Goal: Task Accomplishment & Management: Use online tool/utility

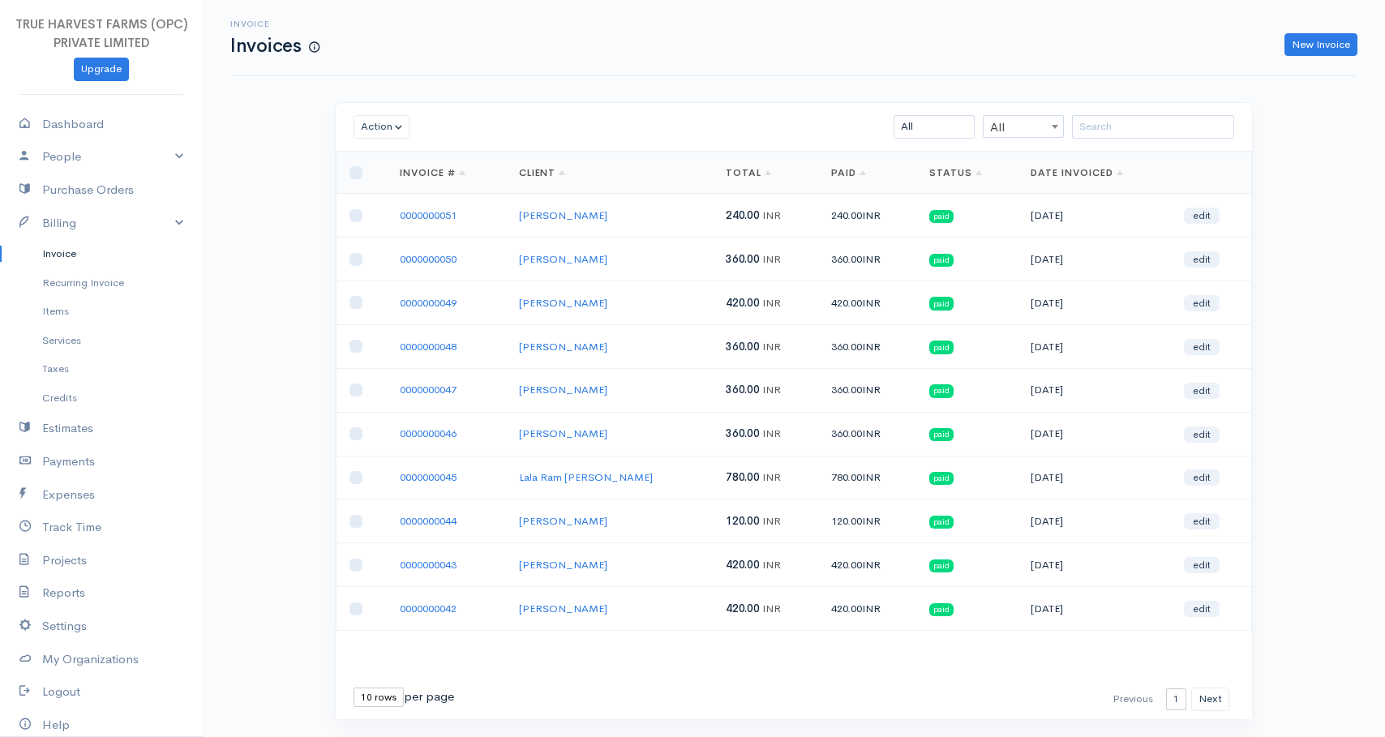
click at [483, 54] on div "New Invoice" at bounding box center [847, 45] width 1038 height 24
click at [312, 47] on span at bounding box center [314, 48] width 11 height 14
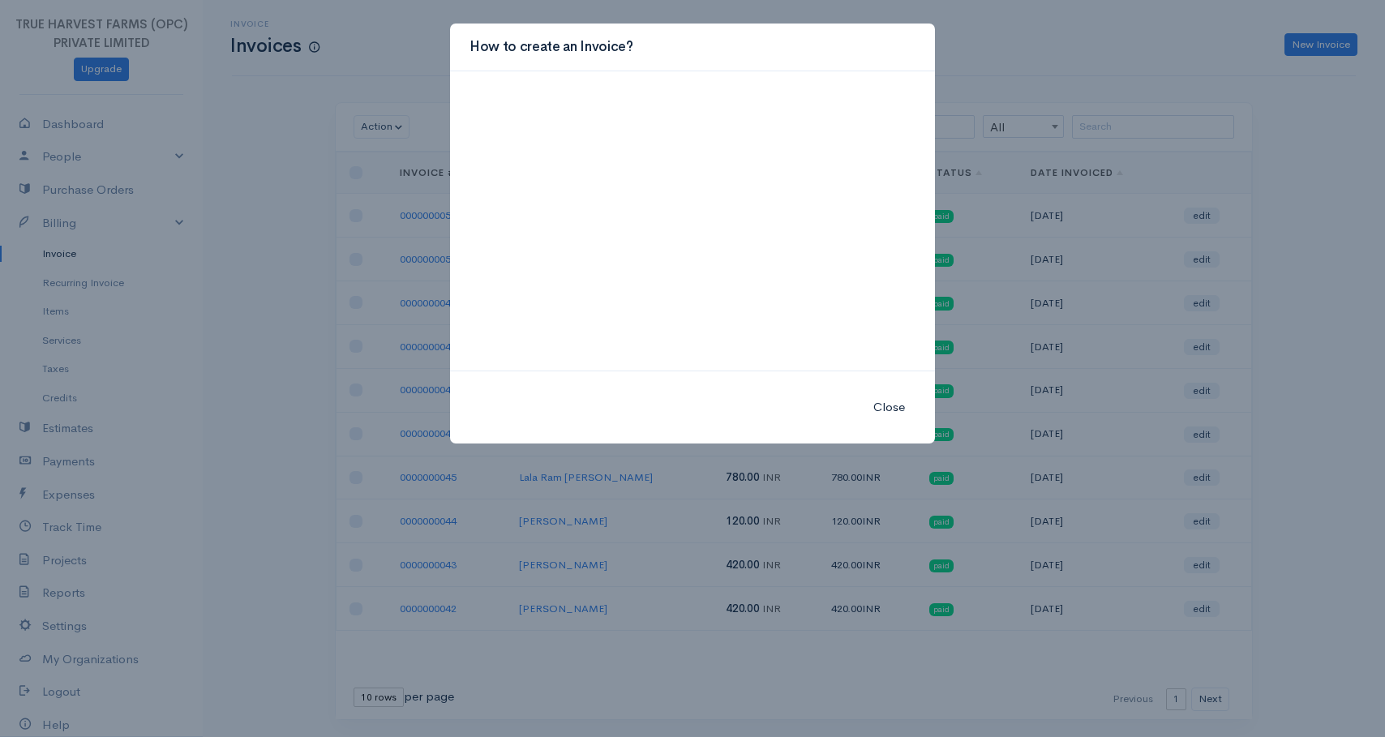
click at [882, 406] on button "Close" at bounding box center [889, 407] width 53 height 33
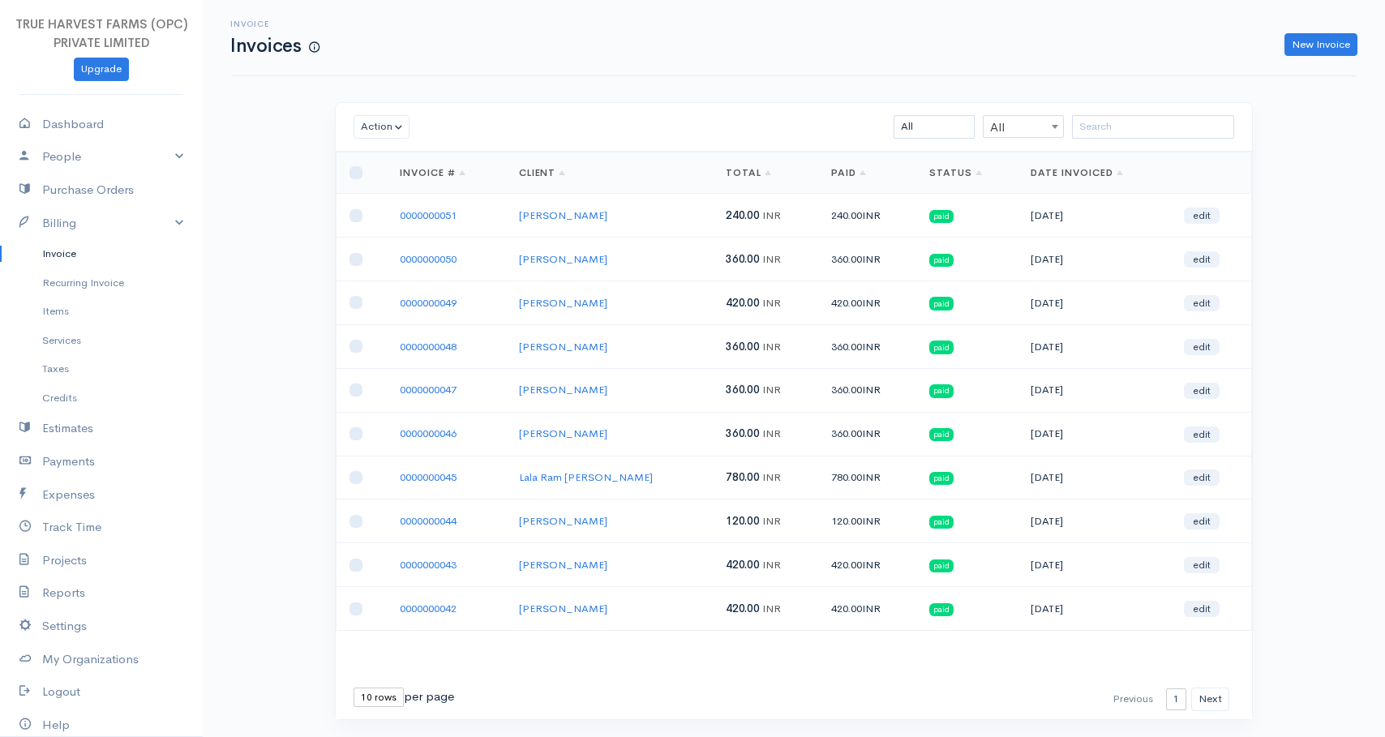
click at [248, 45] on h1 "Invoices" at bounding box center [274, 46] width 89 height 20
click at [268, 45] on h1 "Invoices" at bounding box center [274, 46] width 89 height 20
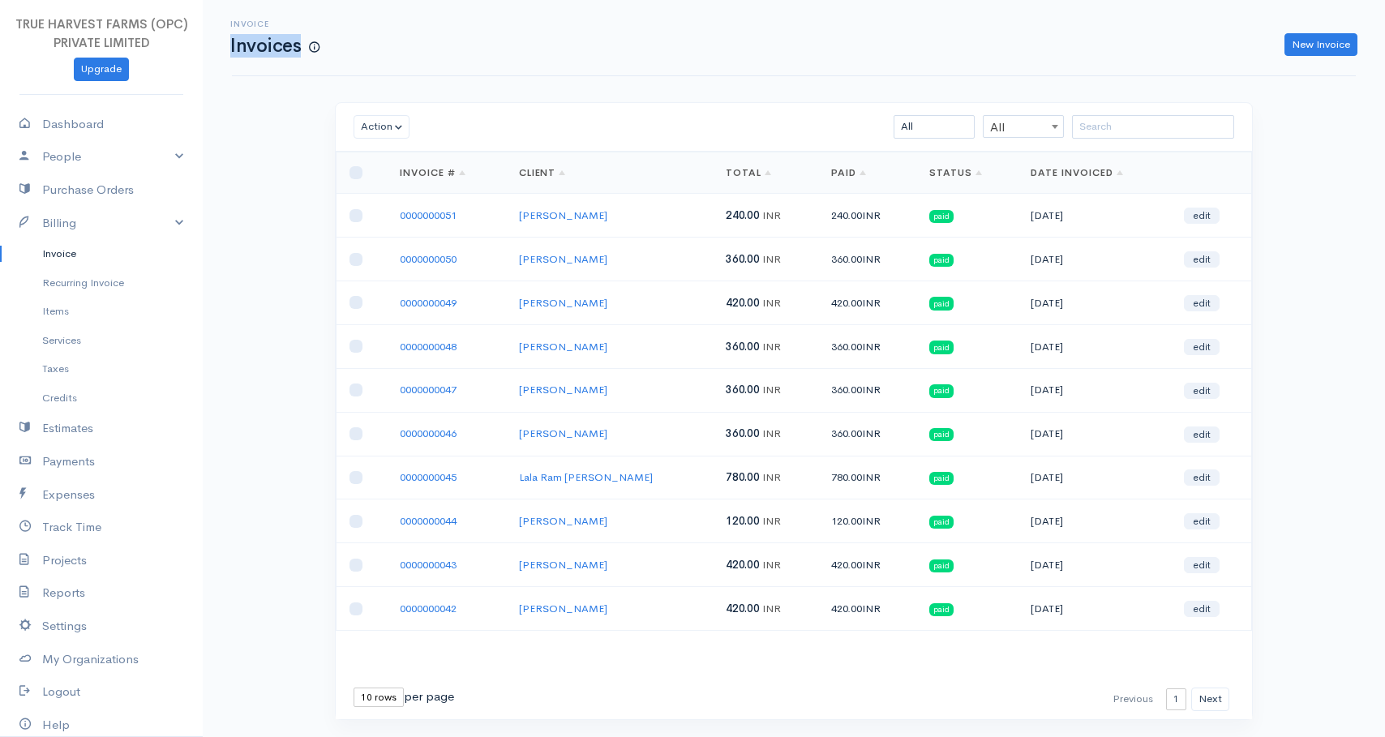
click at [273, 44] on h1 "Invoices" at bounding box center [274, 46] width 89 height 20
click at [243, 24] on h6 "Invoice" at bounding box center [274, 23] width 89 height 9
click at [252, 60] on div "Invoice Invoices New Invoice" at bounding box center [794, 38] width 1124 height 76
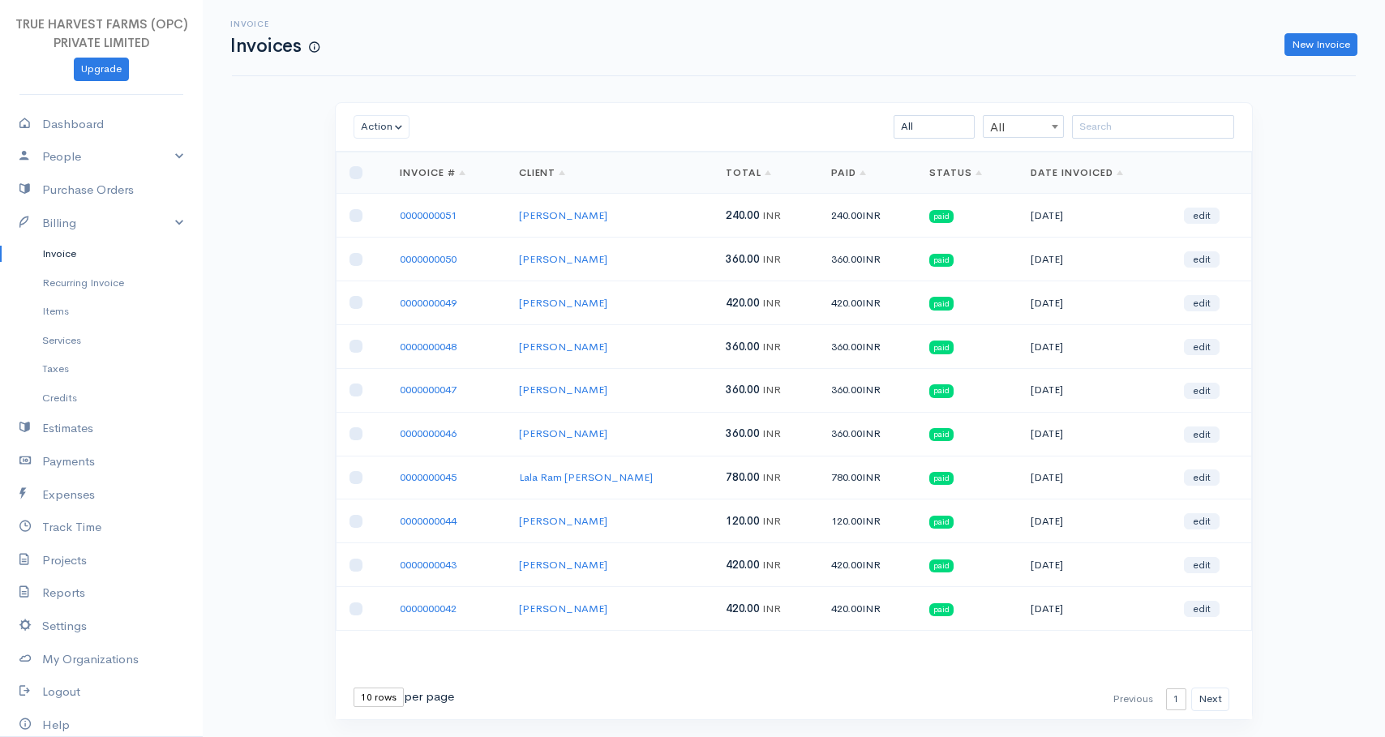
click at [257, 41] on h1 "Invoices" at bounding box center [274, 46] width 89 height 20
click at [282, 41] on h1 "Invoices" at bounding box center [274, 46] width 89 height 20
click at [432, 28] on div "Invoice Invoices New Invoice" at bounding box center [794, 37] width 1144 height 37
